Goal: Task Accomplishment & Management: Manage account settings

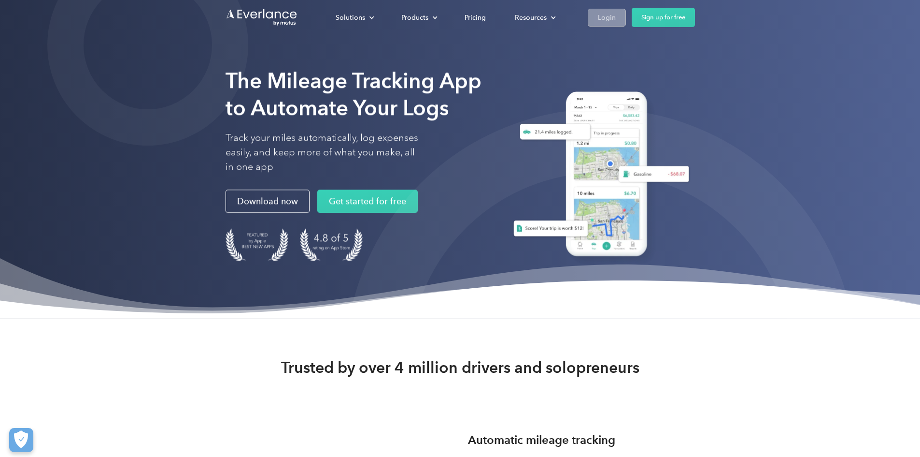
click at [616, 18] on div "Login" at bounding box center [607, 18] width 18 height 12
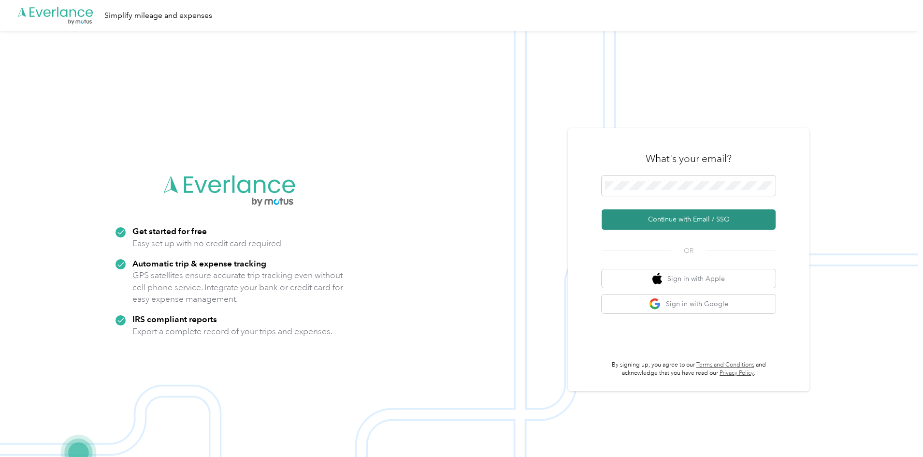
drag, startPoint x: 654, startPoint y: 214, endPoint x: 649, endPoint y: 215, distance: 4.9
click at [654, 214] on button "Continue with Email / SSO" at bounding box center [688, 219] width 174 height 20
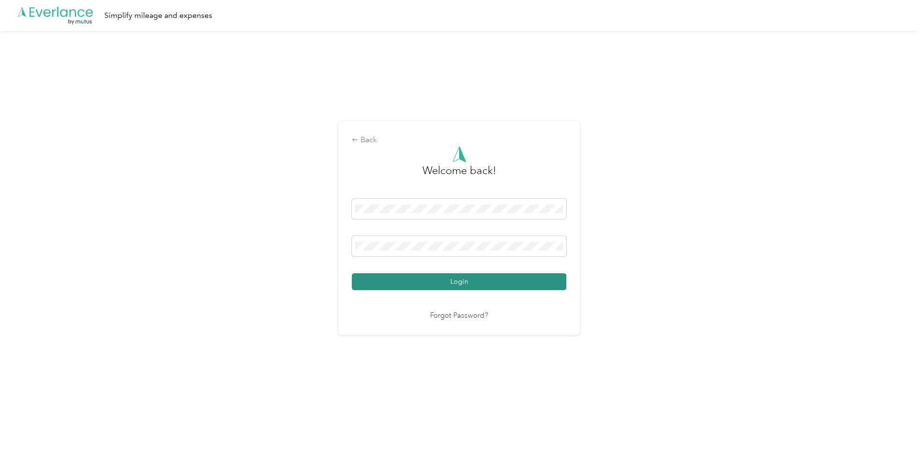
click at [444, 282] on button "Login" at bounding box center [459, 281] width 215 height 17
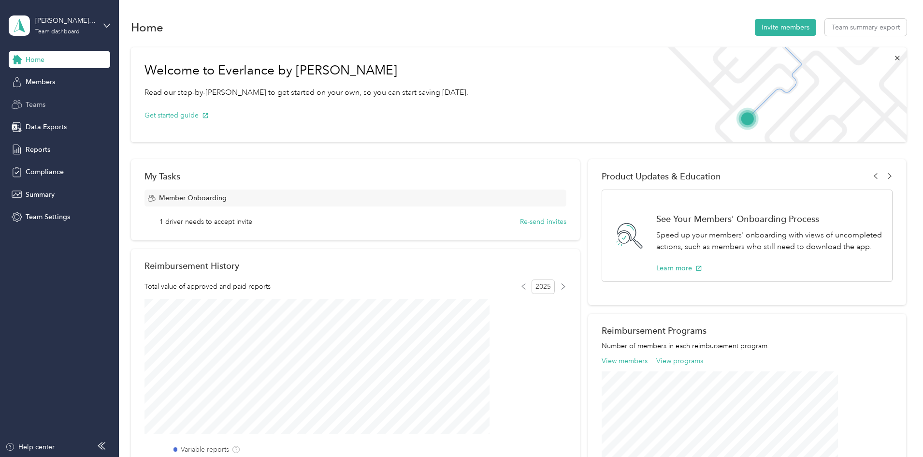
click at [30, 101] on span "Teams" at bounding box center [36, 105] width 20 height 10
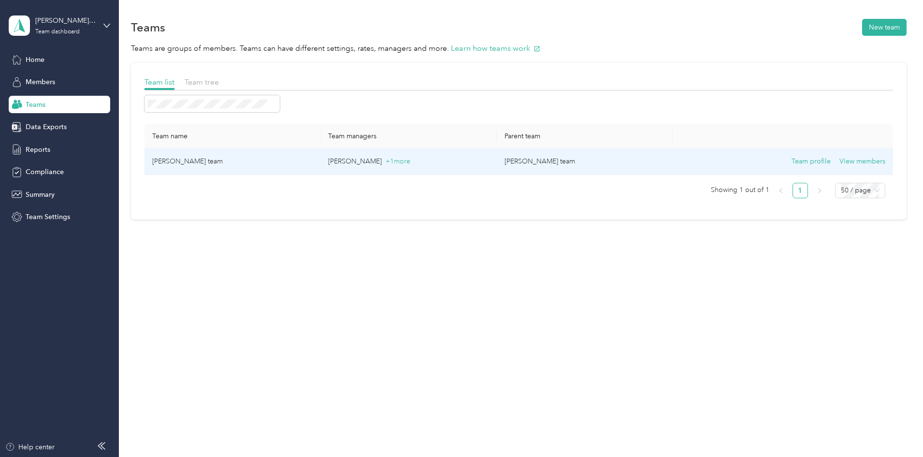
click at [253, 162] on td "[PERSON_NAME] team" at bounding box center [232, 161] width 176 height 27
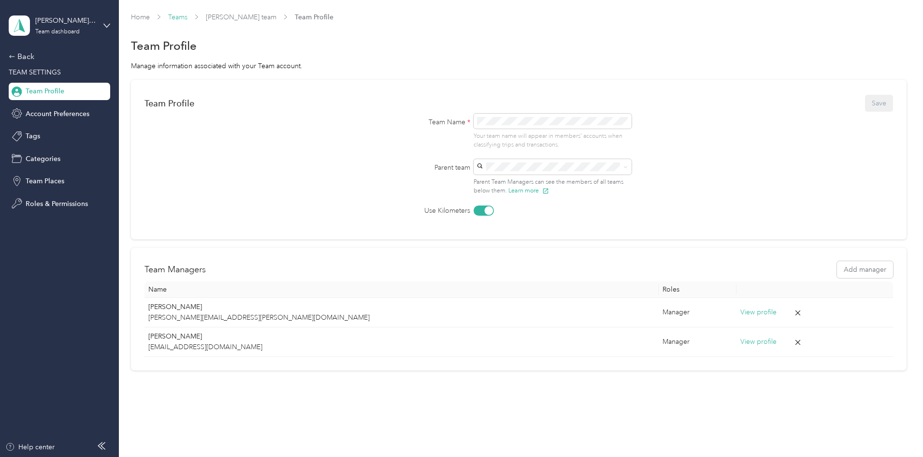
click at [187, 17] on link "Teams" at bounding box center [177, 17] width 19 height 8
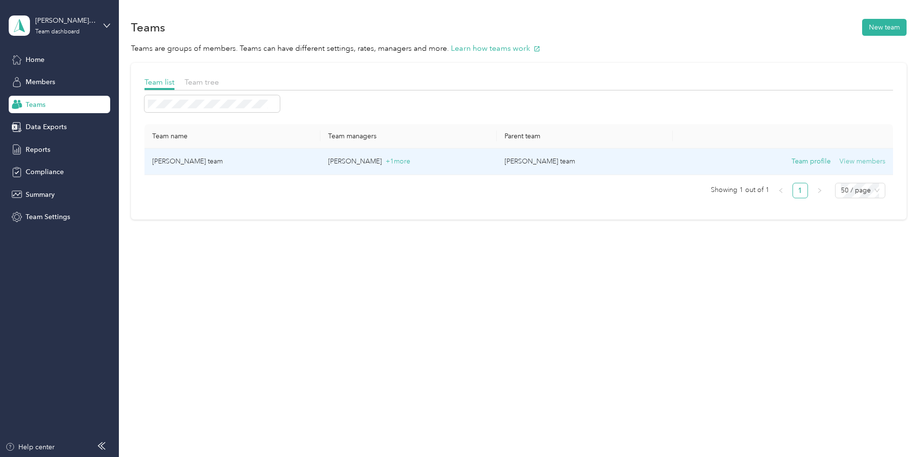
click at [839, 160] on button "View members" at bounding box center [862, 161] width 46 height 11
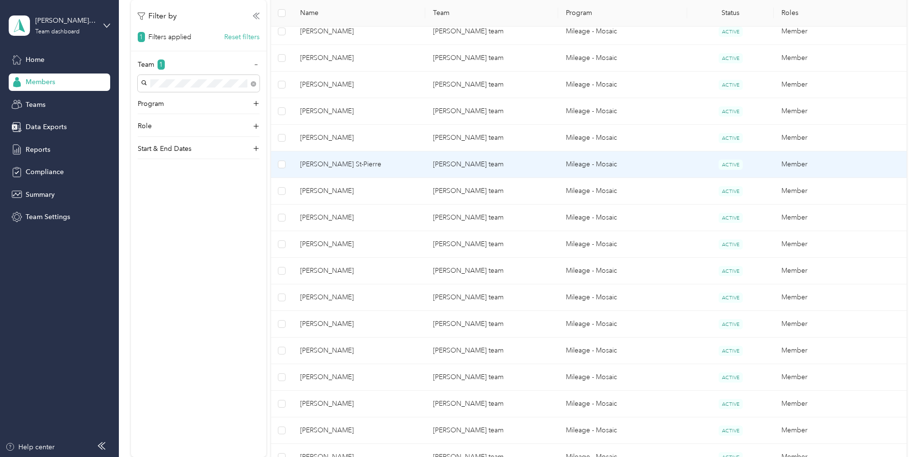
scroll to position [435, 0]
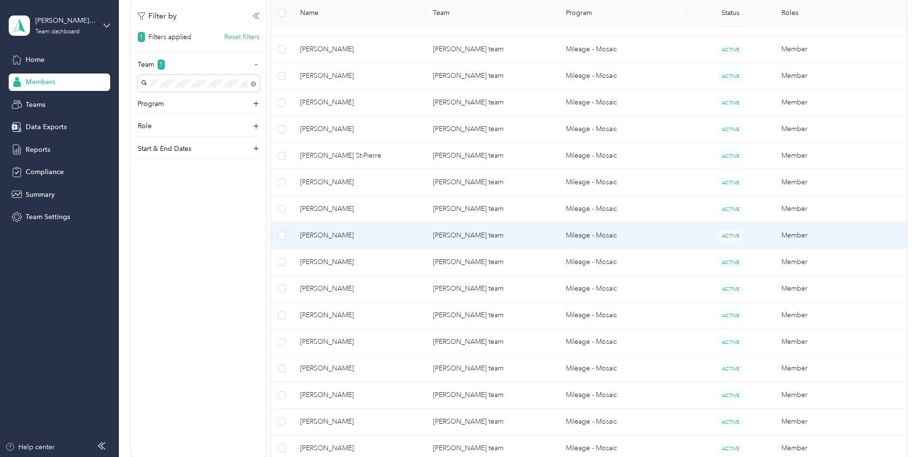
click at [378, 233] on span "[PERSON_NAME]" at bounding box center [358, 235] width 117 height 11
